Goal: Task Accomplishment & Management: Manage account settings

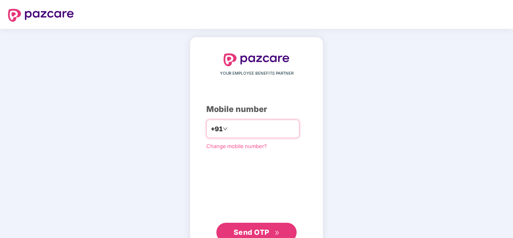
type input "**********"
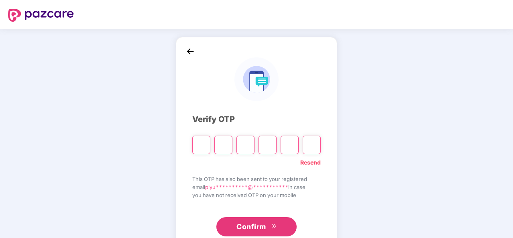
type input "*"
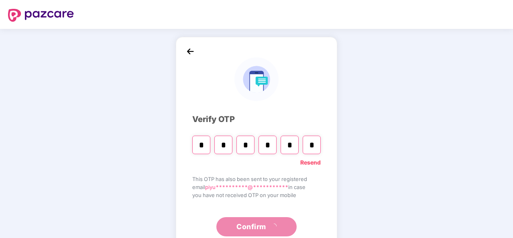
type input "*"
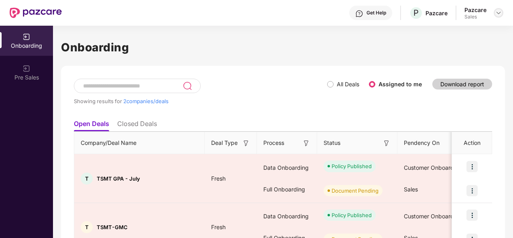
click at [495, 12] on div at bounding box center [498, 13] width 10 height 10
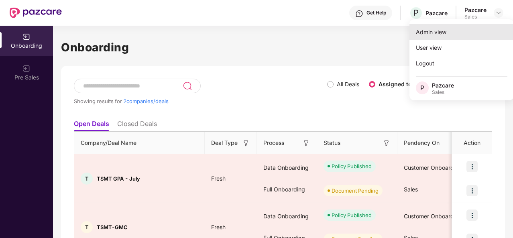
click at [433, 35] on div "Admin view" at bounding box center [461, 32] width 104 height 16
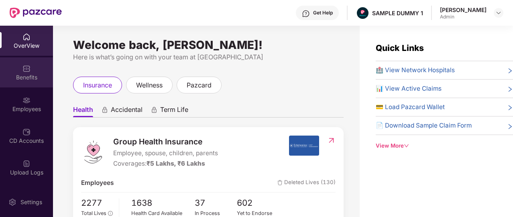
click at [30, 65] on div "Benefits" at bounding box center [26, 72] width 53 height 30
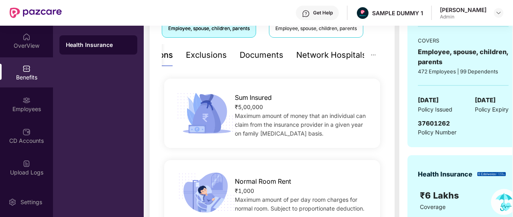
scroll to position [144, 0]
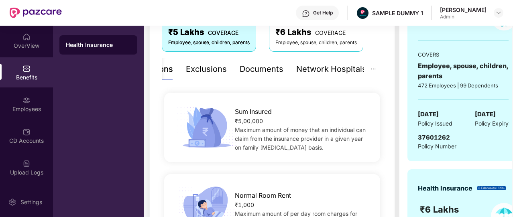
click at [217, 74] on div "Exclusions" at bounding box center [206, 69] width 41 height 12
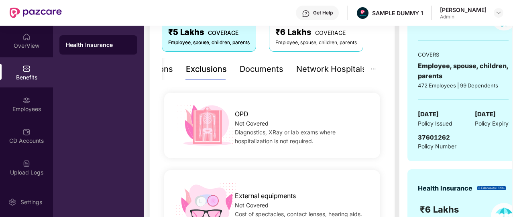
click at [271, 72] on div "Documents" at bounding box center [261, 69] width 44 height 12
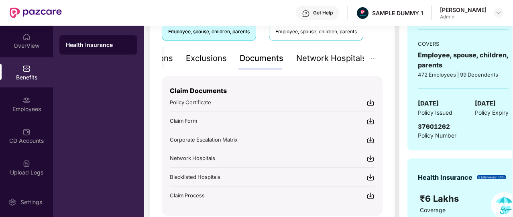
scroll to position [155, 0]
click at [327, 64] on div "Network Hospitals" at bounding box center [331, 59] width 70 height 12
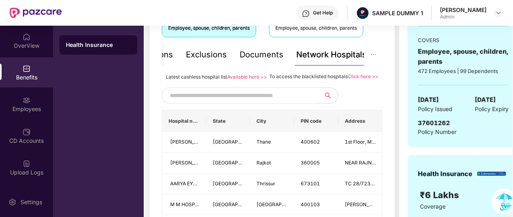
scroll to position [159, 0]
click at [287, 101] on input "text" at bounding box center [238, 95] width 137 height 12
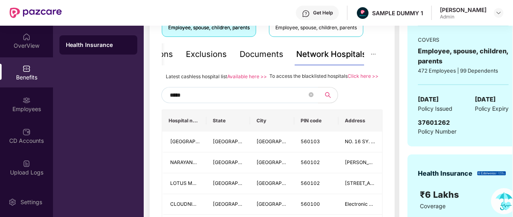
type input "******"
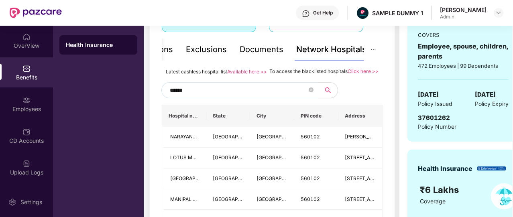
scroll to position [162, 0]
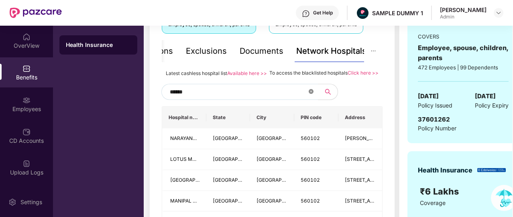
click at [310, 94] on icon "close-circle" at bounding box center [310, 91] width 5 height 5
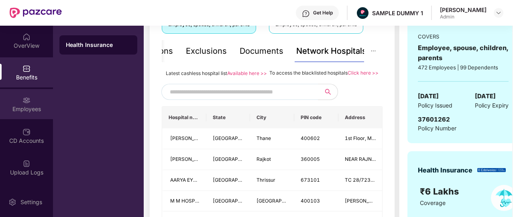
click at [34, 99] on div "Employees" at bounding box center [26, 104] width 53 height 30
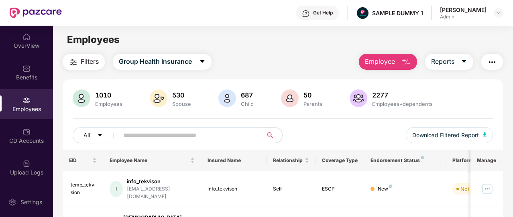
click at [398, 65] on button "Employee" at bounding box center [388, 62] width 58 height 16
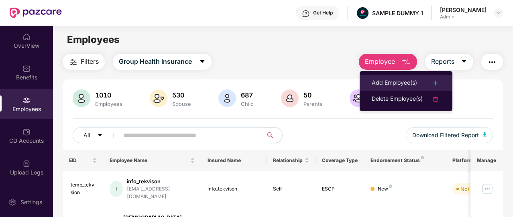
click at [414, 79] on div "Add Employee(s)" at bounding box center [393, 83] width 45 height 10
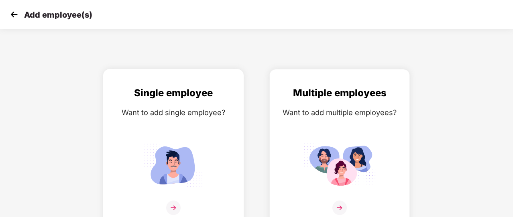
scroll to position [10, 0]
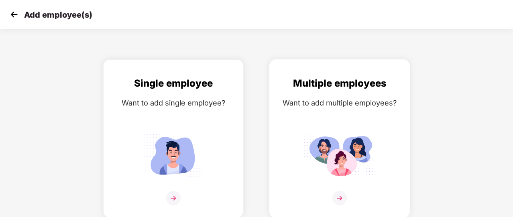
click at [344, 125] on div "Multiple employees Want to add multiple employees?" at bounding box center [340, 146] width 124 height 140
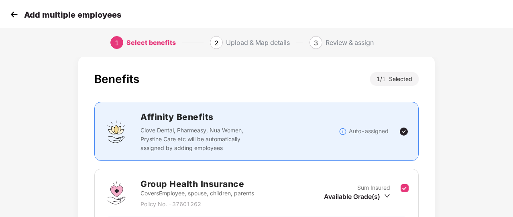
click at [344, 128] on img at bounding box center [343, 132] width 8 height 8
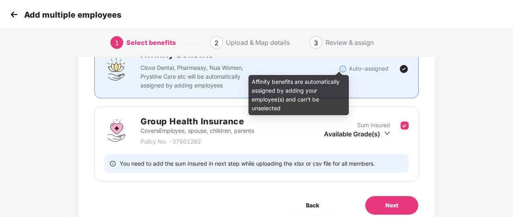
scroll to position [105, 0]
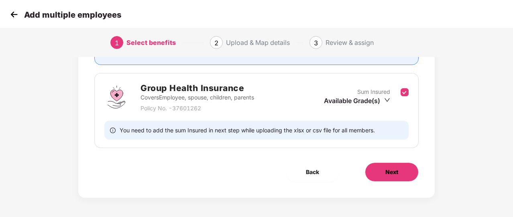
click at [399, 174] on button "Next" at bounding box center [392, 171] width 54 height 19
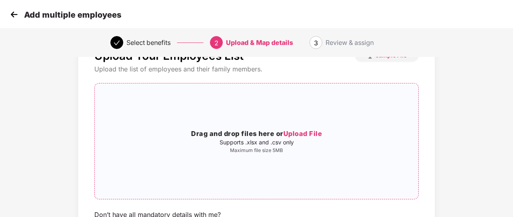
scroll to position [0, 0]
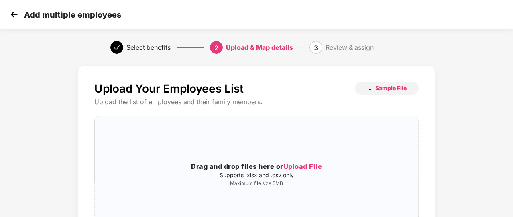
click at [14, 16] on img at bounding box center [14, 14] width 12 height 12
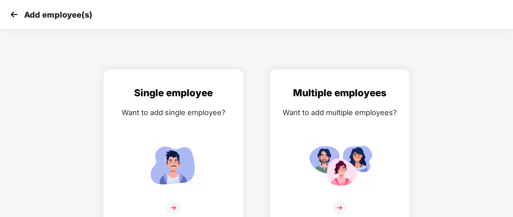
scroll to position [10, 0]
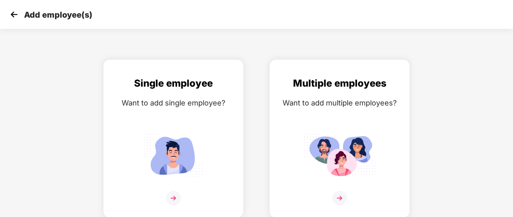
click at [14, 16] on img at bounding box center [14, 14] width 12 height 12
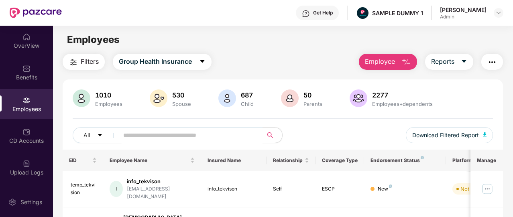
click at [326, 18] on div "Get Help" at bounding box center [317, 13] width 43 height 14
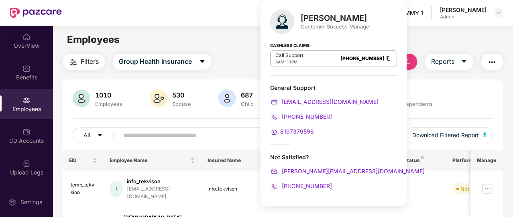
click at [406, 102] on div "Employees+dependents" at bounding box center [402, 104] width 64 height 6
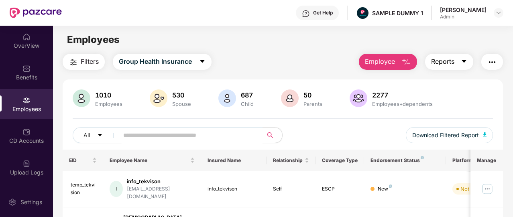
click at [468, 64] on button "Reports" at bounding box center [449, 62] width 48 height 16
click at [299, 57] on div "Filters Group Health Insurance Employee Reports" at bounding box center [283, 62] width 440 height 16
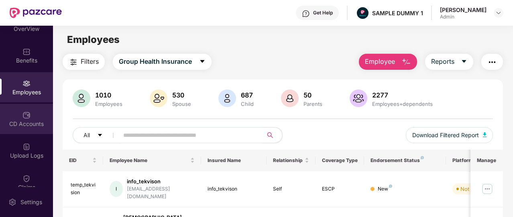
click at [33, 112] on div "CD Accounts" at bounding box center [26, 119] width 53 height 30
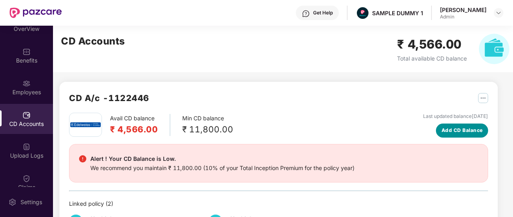
click at [451, 127] on span "Add CD Balance" at bounding box center [461, 131] width 41 height 8
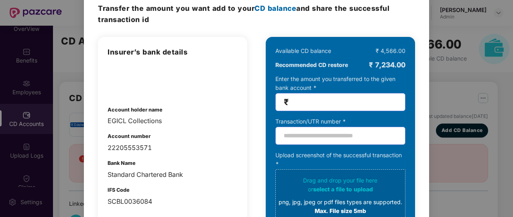
scroll to position [35, 0]
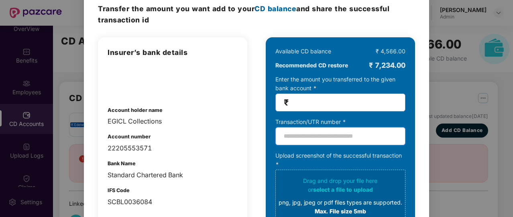
click at [343, 134] on input "text" at bounding box center [340, 136] width 130 height 18
click at [347, 101] on input "number" at bounding box center [343, 102] width 107 height 9
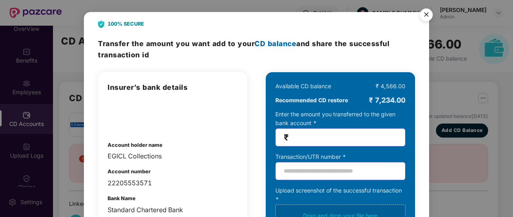
click at [426, 16] on img "Close" at bounding box center [426, 16] width 22 height 22
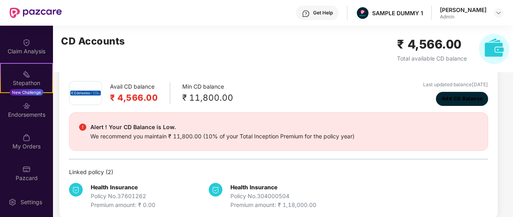
scroll to position [187, 0]
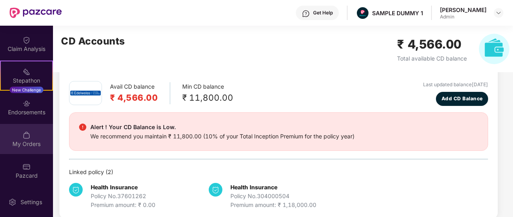
click at [29, 132] on img at bounding box center [26, 135] width 8 height 8
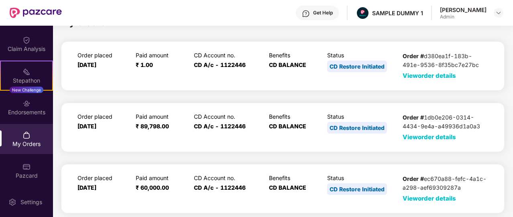
scroll to position [17, 0]
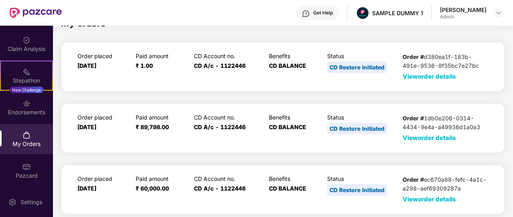
click at [420, 79] on span "View order details" at bounding box center [428, 77] width 53 height 8
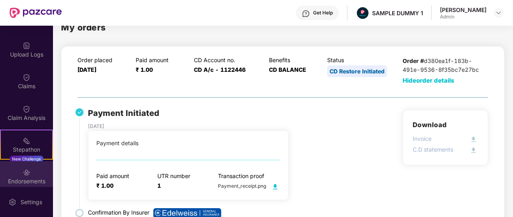
scroll to position [115, 0]
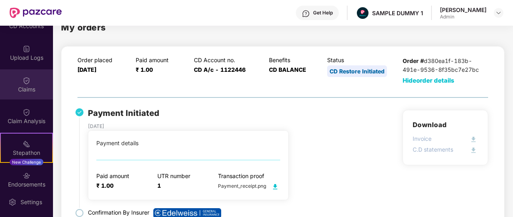
click at [31, 93] on div "Claims" at bounding box center [26, 89] width 53 height 8
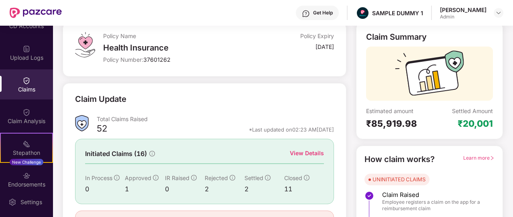
scroll to position [43, 0]
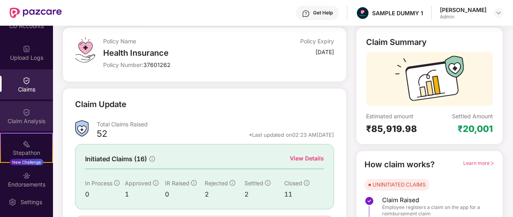
click at [37, 112] on div "Claim Analysis" at bounding box center [26, 116] width 53 height 30
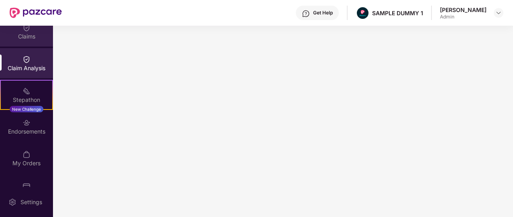
scroll to position [180, 0]
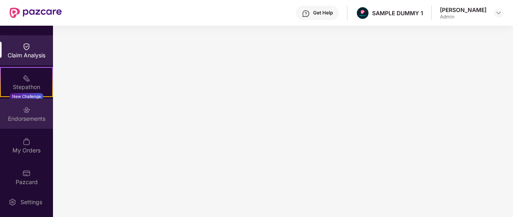
click at [26, 105] on div at bounding box center [26, 109] width 8 height 8
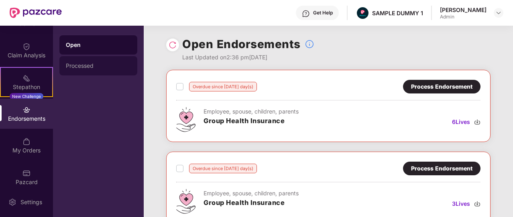
click at [103, 62] on div "Processed" at bounding box center [98, 65] width 78 height 19
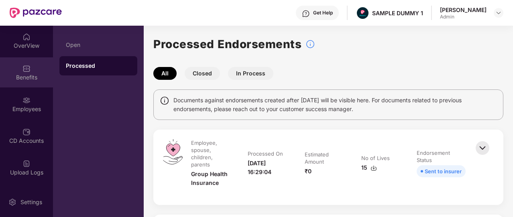
click at [29, 79] on div "Benefits" at bounding box center [26, 77] width 53 height 8
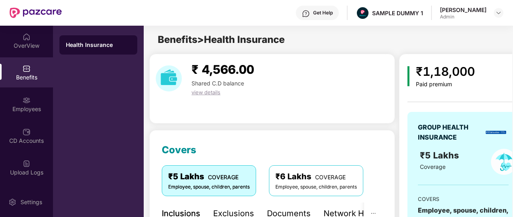
click at [30, 98] on div "Employees" at bounding box center [26, 104] width 53 height 30
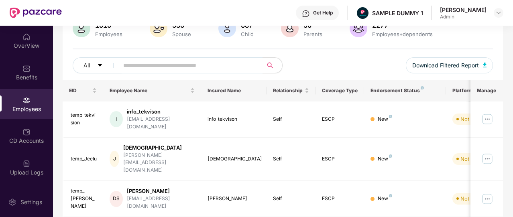
scroll to position [70, 0]
